Goal: Check status: Check status

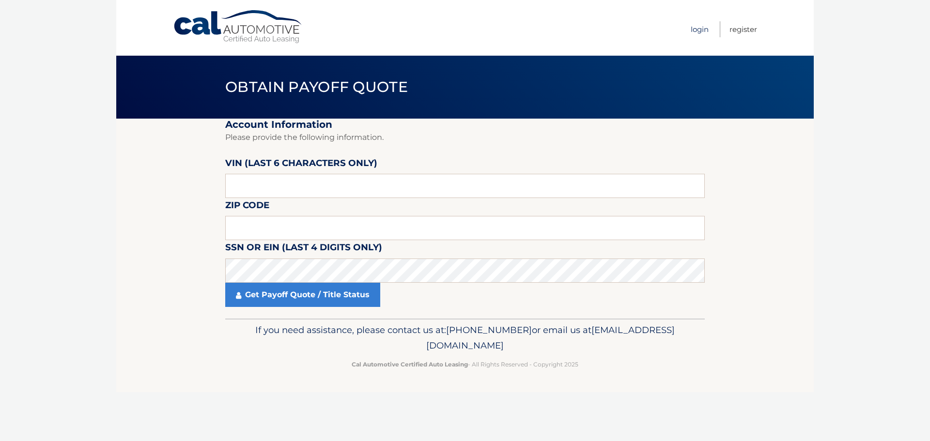
click at [698, 29] on link "Login" at bounding box center [699, 29] width 18 height 16
paste input "003500"
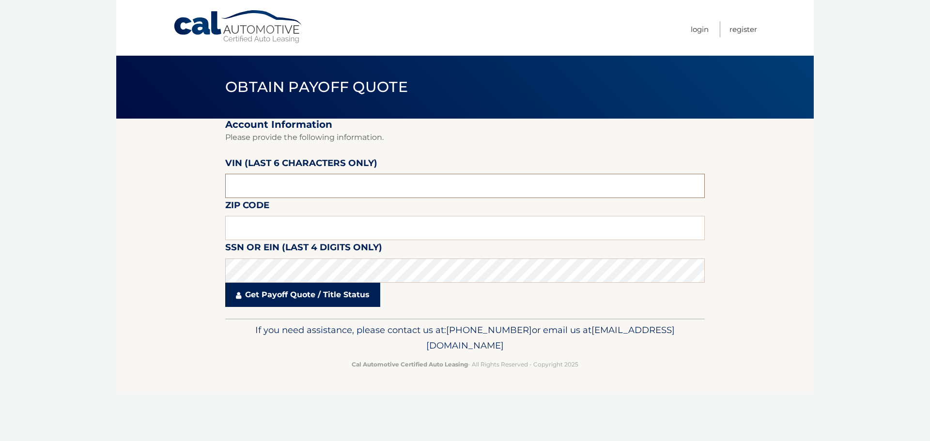
type input "003500"
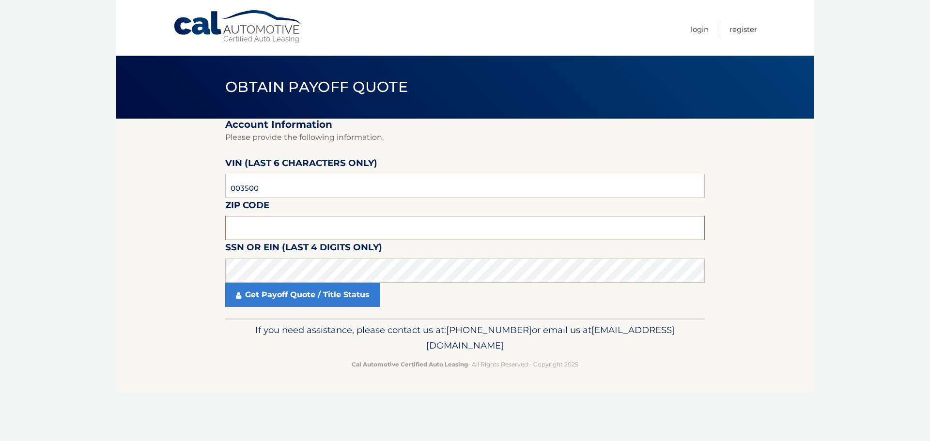
click at [252, 228] on input "text" at bounding box center [464, 228] width 479 height 24
type input "07757"
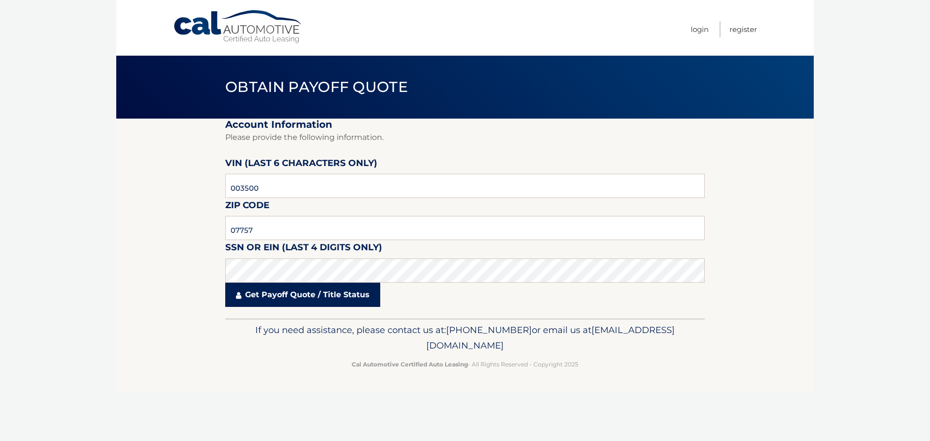
click at [275, 300] on link "Get Payoff Quote / Title Status" at bounding box center [302, 295] width 155 height 24
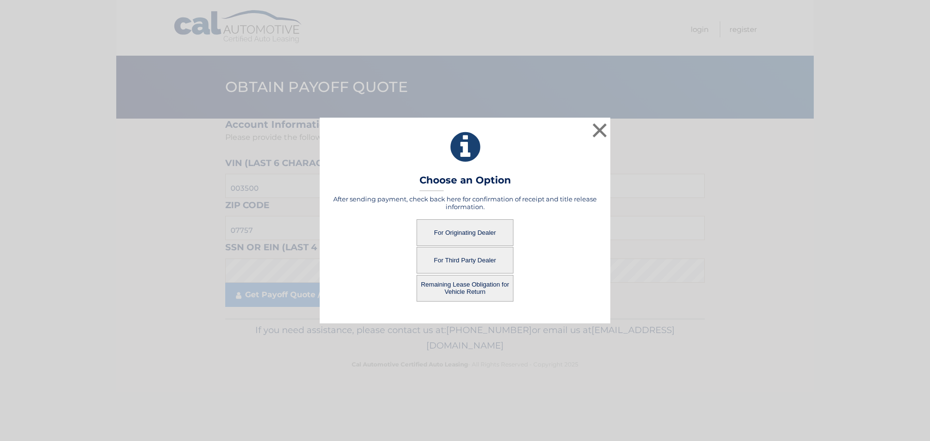
click at [466, 235] on button "For Originating Dealer" at bounding box center [464, 232] width 97 height 27
click at [459, 229] on button "For Originating Dealer" at bounding box center [464, 232] width 97 height 27
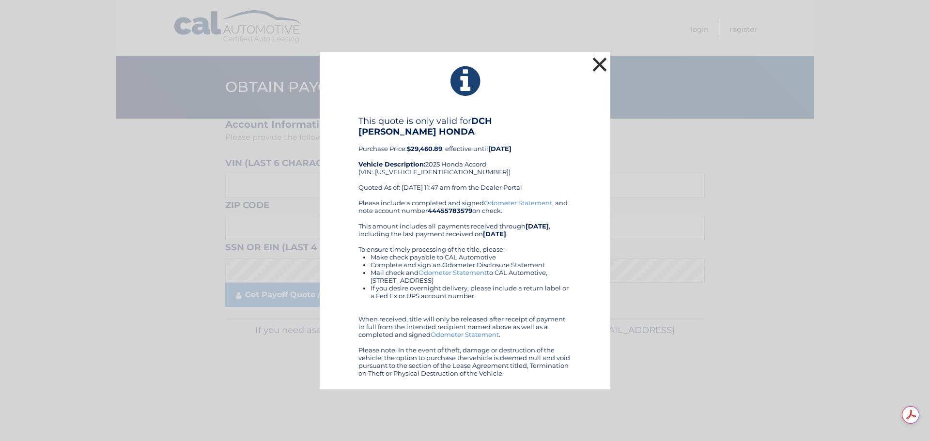
click at [599, 66] on button "×" at bounding box center [599, 64] width 19 height 19
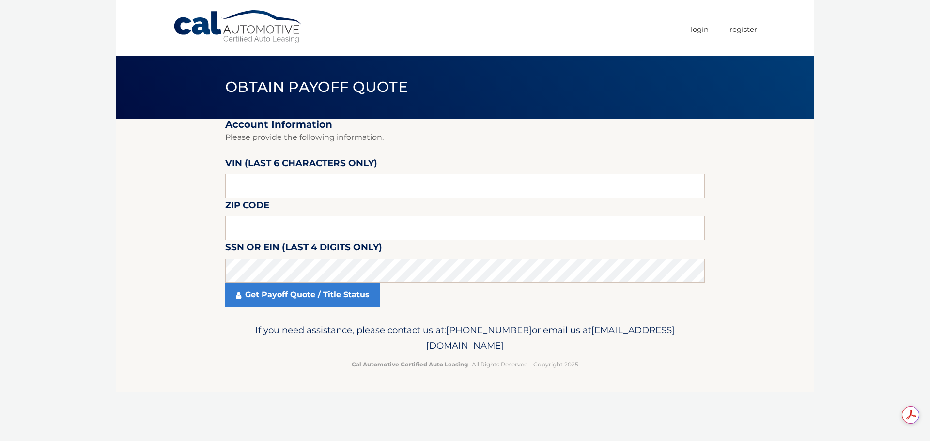
click at [418, 33] on nav "Menu Login Register" at bounding box center [533, 28] width 445 height 56
